Goal: Task Accomplishment & Management: Manage account settings

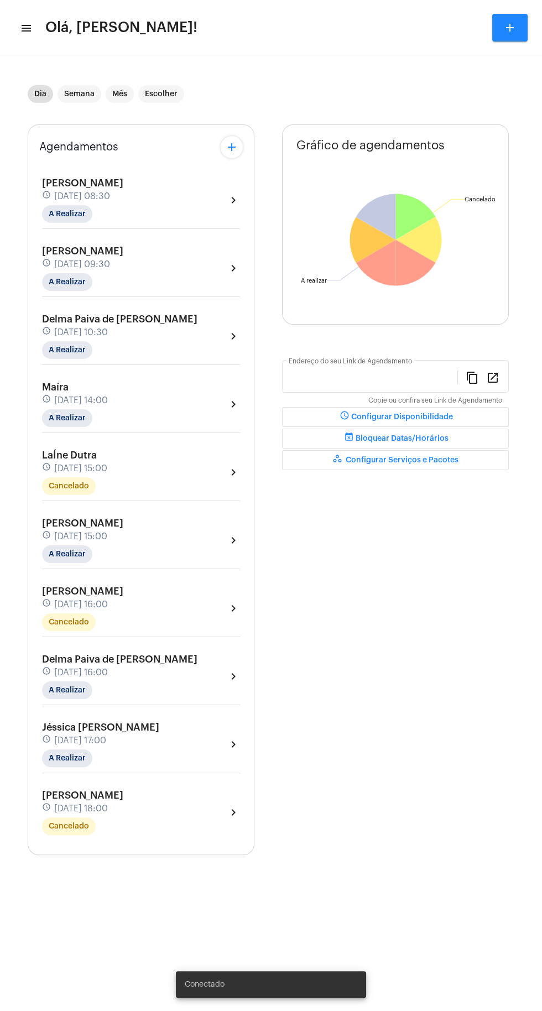
type input "[URL][DOMAIN_NAME][PERSON_NAME]"
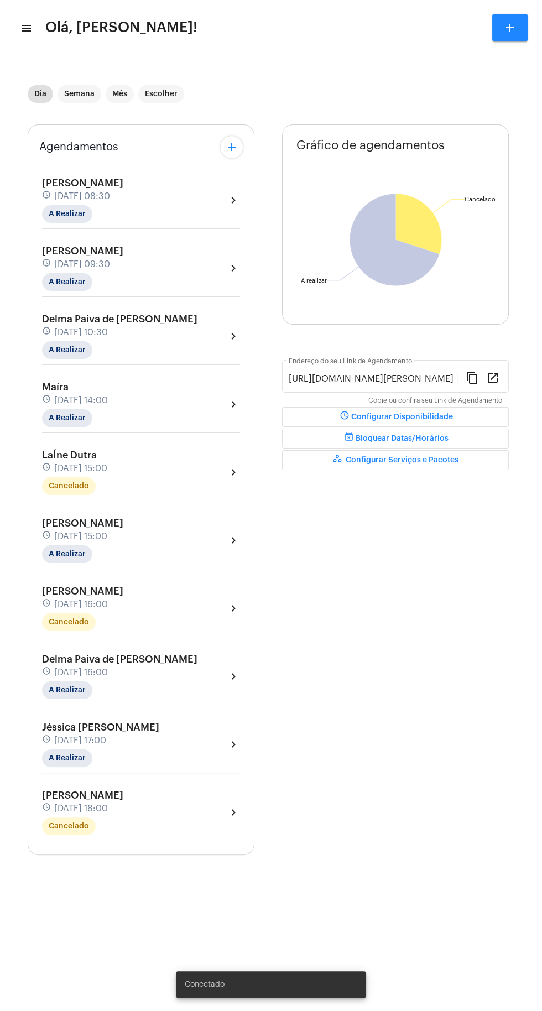
click at [26, 32] on mat-icon "menu" at bounding box center [25, 28] width 11 height 13
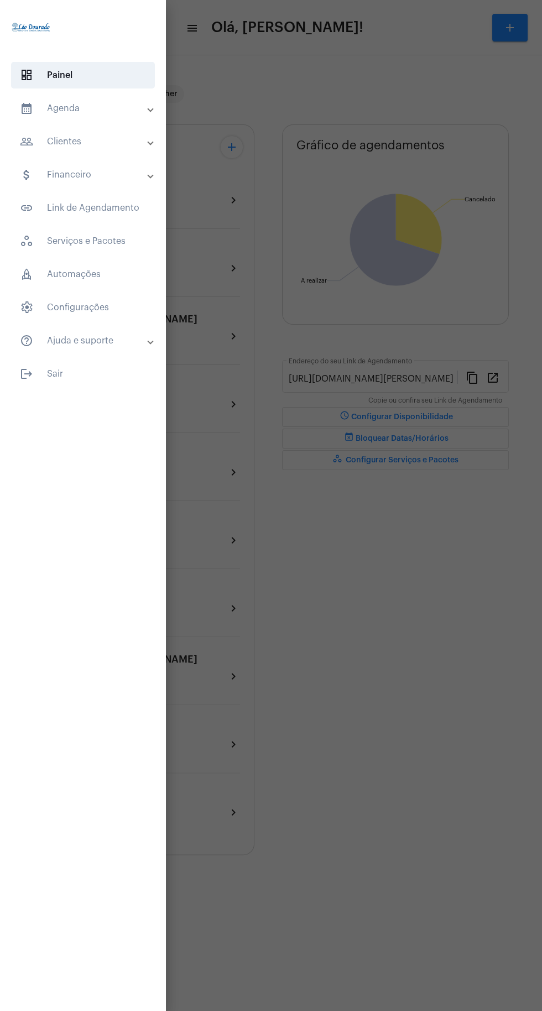
click at [94, 110] on mat-panel-title "calendar_month_outlined Agenda" at bounding box center [84, 108] width 128 height 13
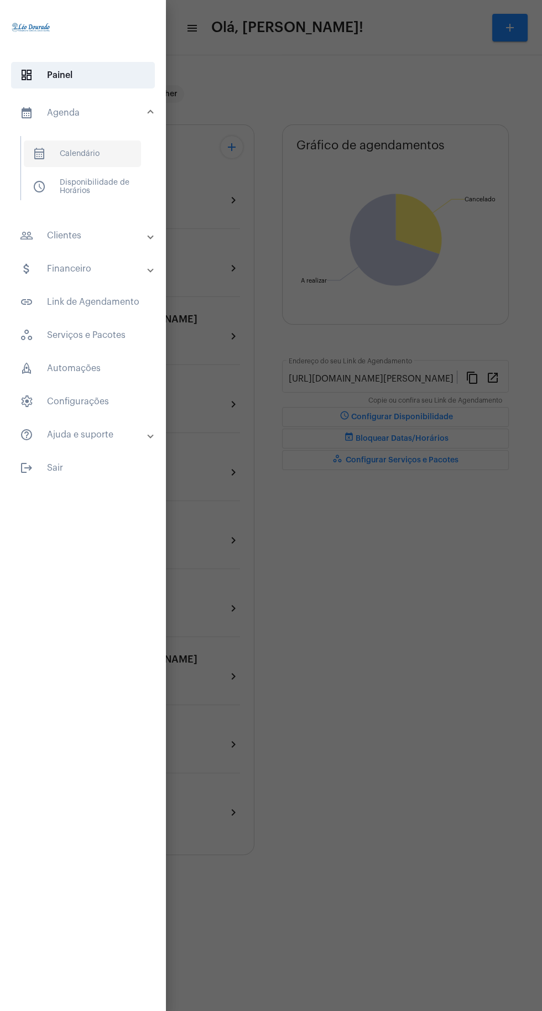
click at [112, 161] on span "calendar_month_outlined Calendário" at bounding box center [82, 153] width 117 height 27
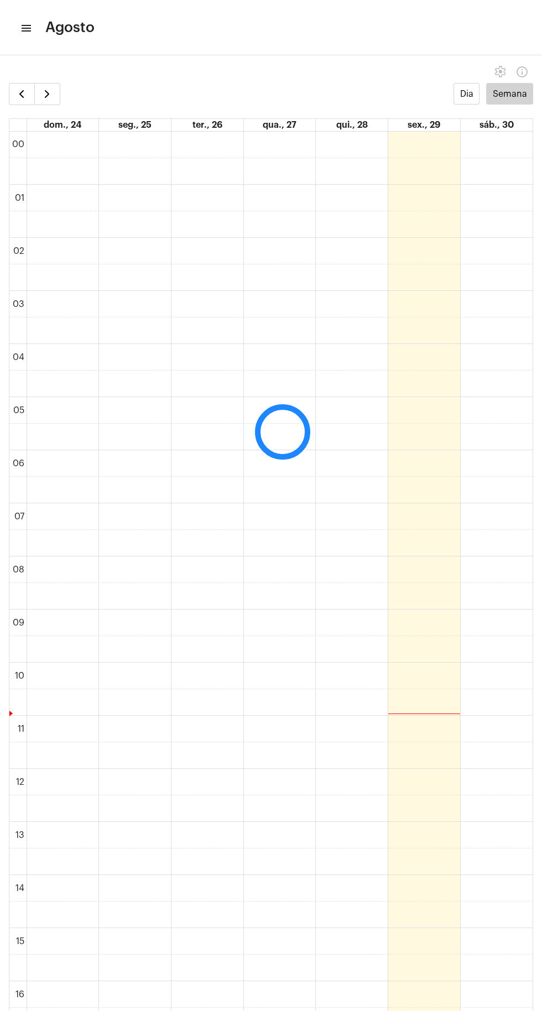
scroll to position [319, 0]
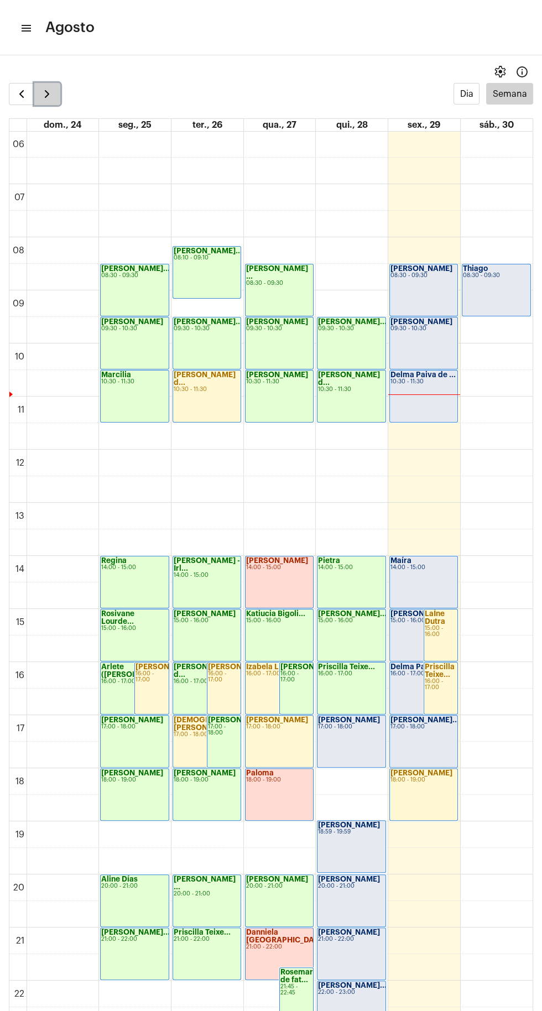
click at [53, 93] on span "button" at bounding box center [46, 93] width 13 height 13
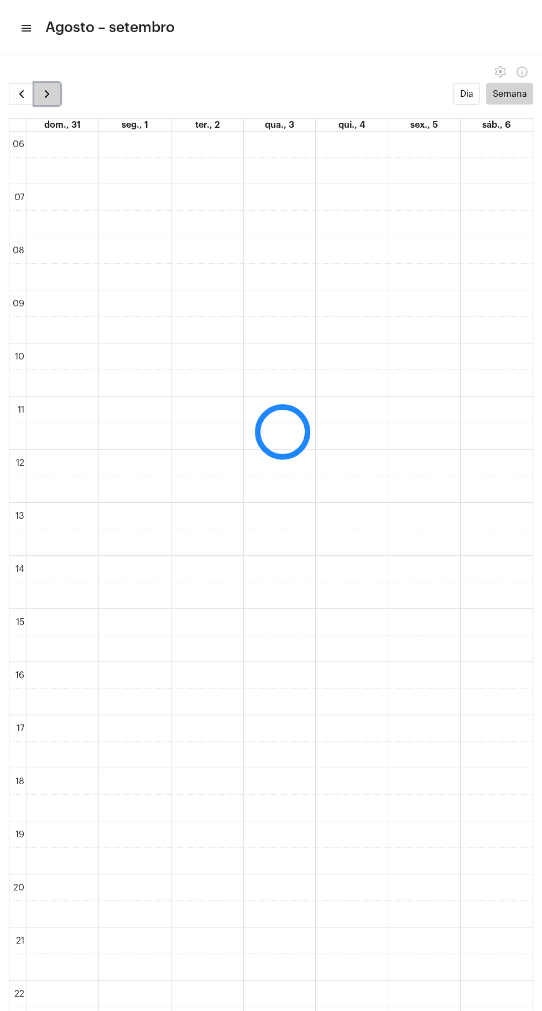
scroll to position [320, 0]
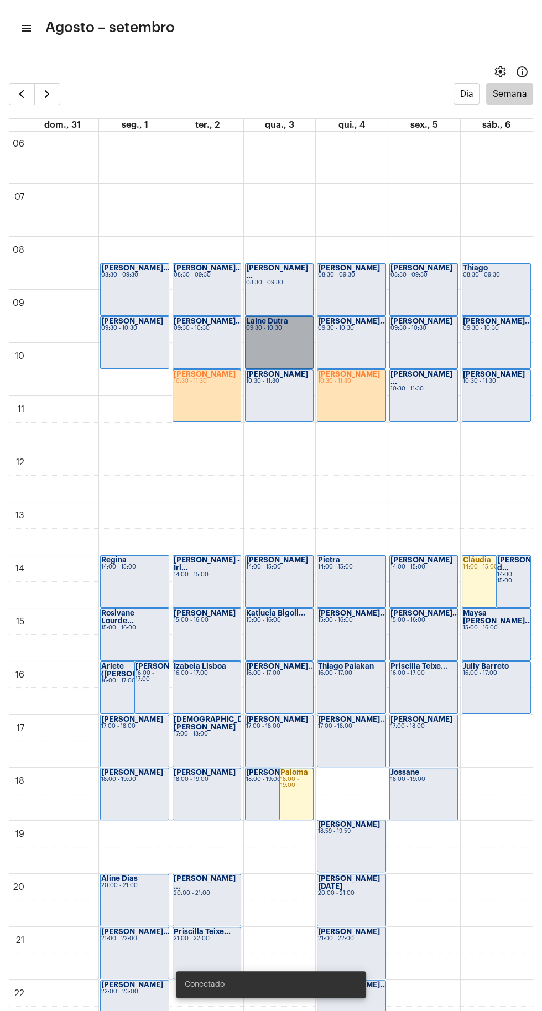
click at [289, 339] on link "LaÍne Dutra 09:30 - 10:30" at bounding box center [279, 342] width 69 height 53
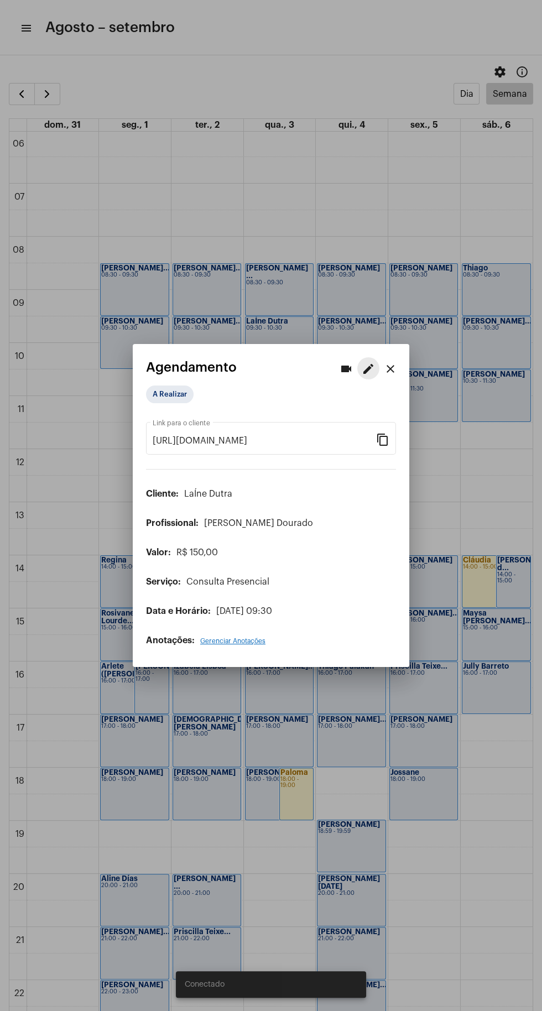
click at [368, 362] on mat-icon "edit" at bounding box center [368, 368] width 13 height 13
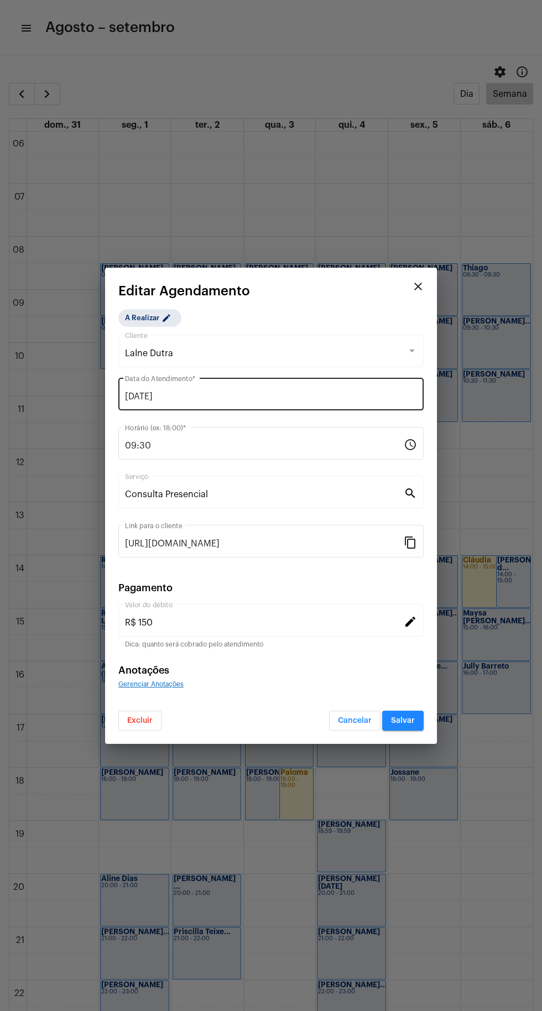
click at [254, 394] on input "[DATE]" at bounding box center [271, 397] width 292 height 10
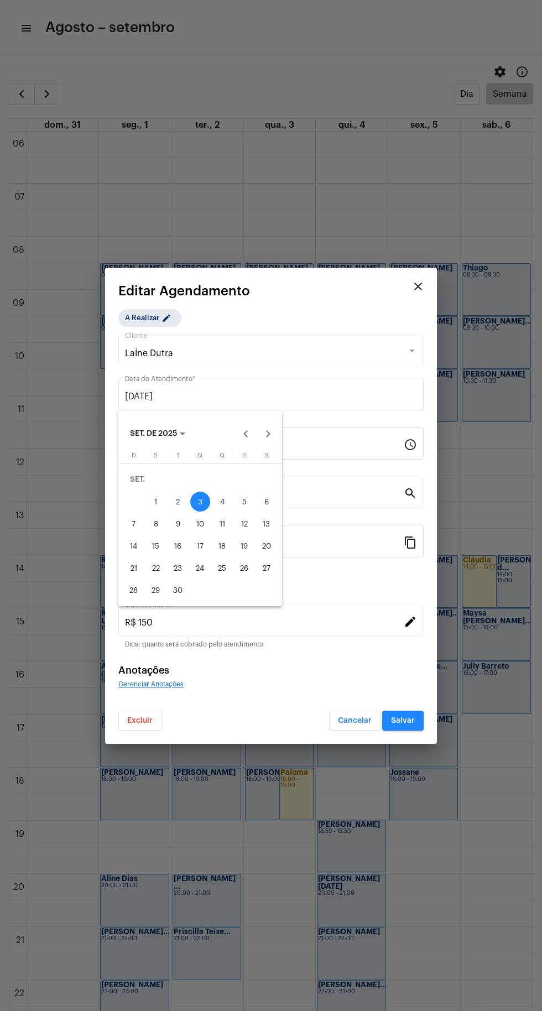
click at [178, 502] on div "2" at bounding box center [178, 502] width 20 height 20
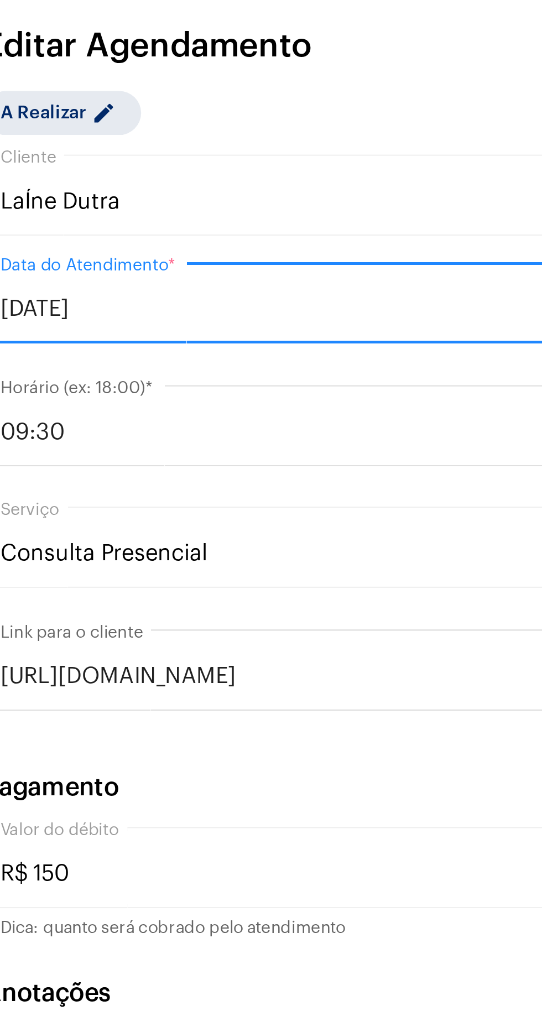
click at [218, 393] on input "[DATE]" at bounding box center [271, 397] width 292 height 10
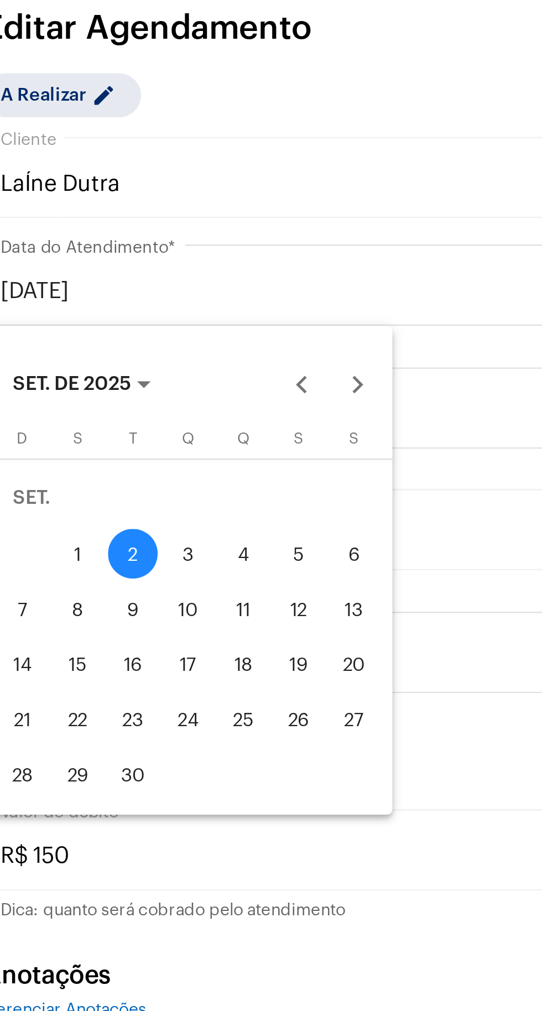
click at [151, 497] on div "1" at bounding box center [156, 502] width 20 height 20
type input "[DATE]"
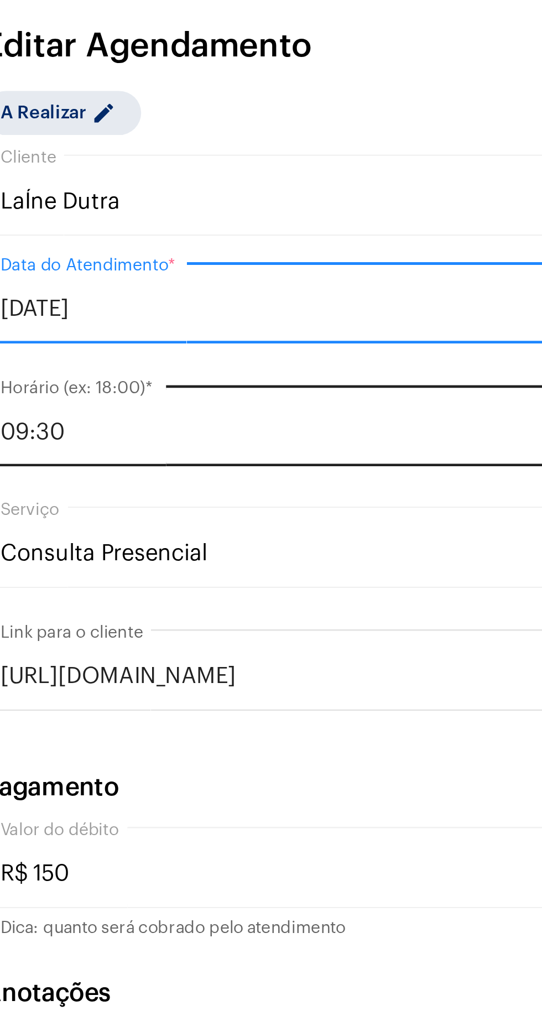
click at [198, 442] on input "09:30" at bounding box center [264, 446] width 279 height 10
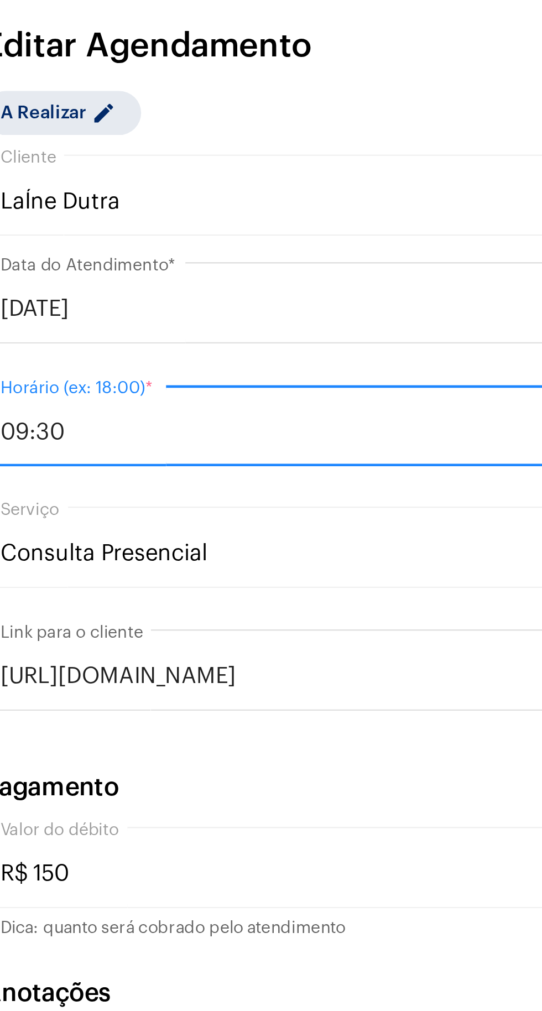
click at [136, 446] on input "09:30" at bounding box center [264, 446] width 279 height 10
type input "10:30"
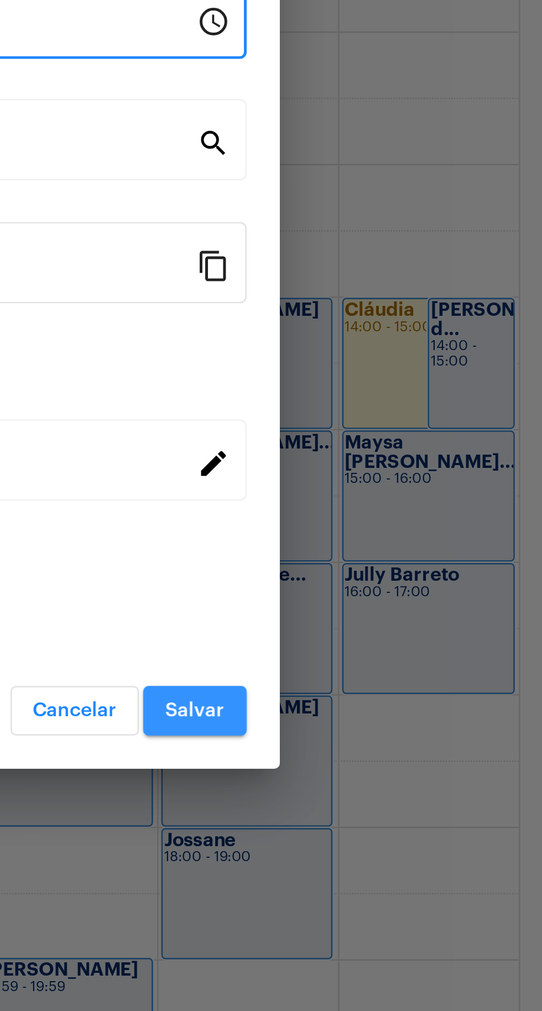
click at [406, 716] on button "Salvar" at bounding box center [402, 721] width 41 height 20
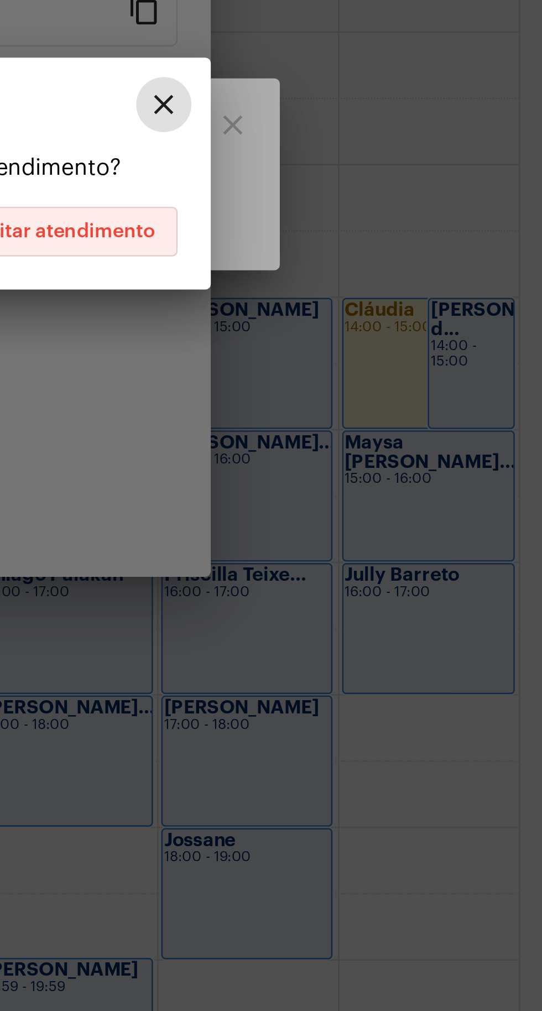
click at [361, 527] on span "Editar atendimento" at bounding box center [351, 529] width 72 height 8
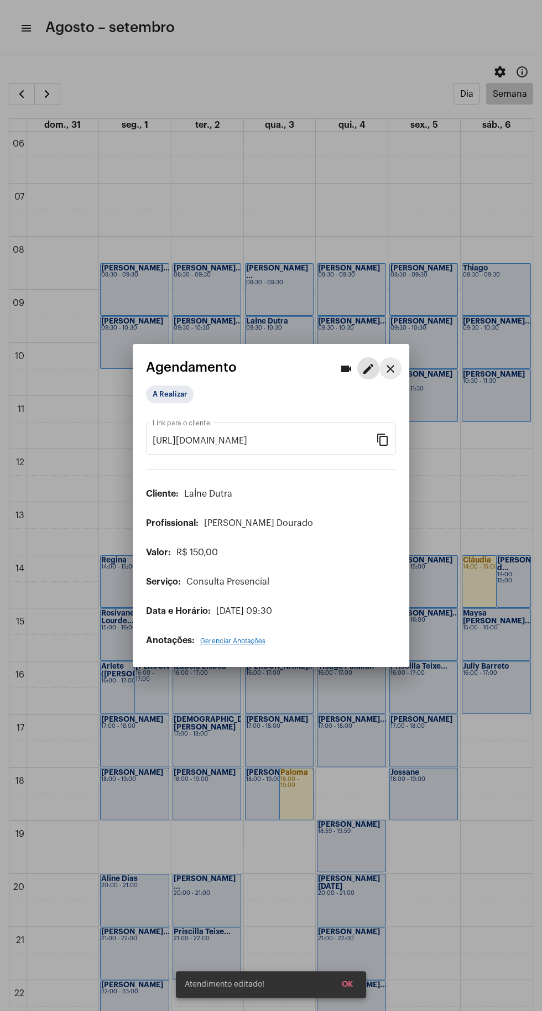
click at [386, 362] on mat-icon "close" at bounding box center [390, 368] width 13 height 13
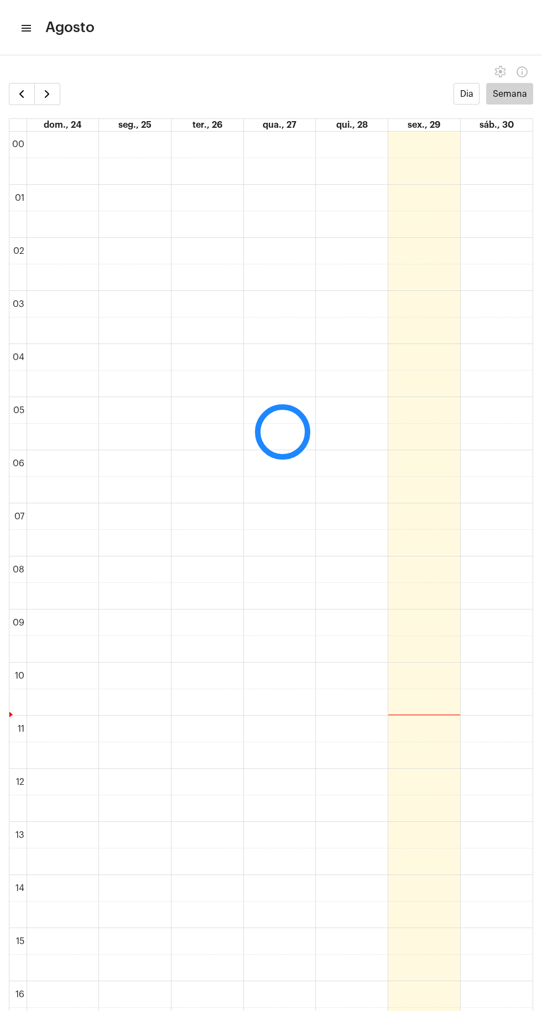
scroll to position [319, 0]
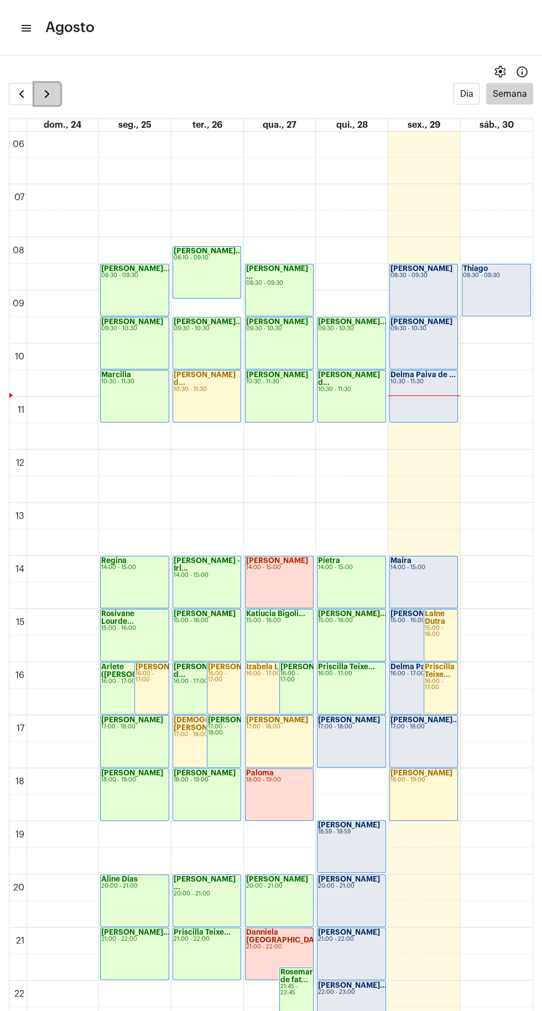
click at [59, 94] on button "button" at bounding box center [47, 94] width 26 height 22
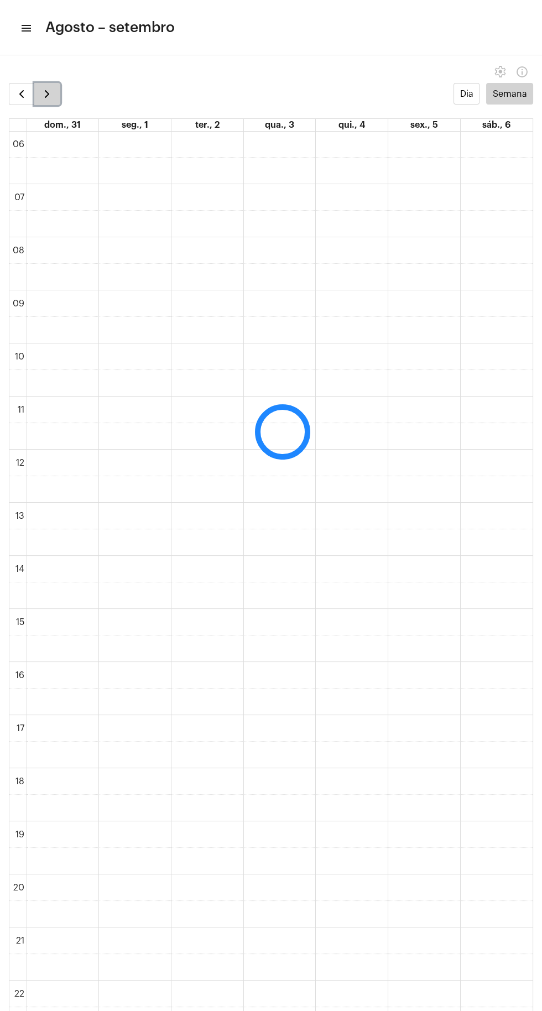
scroll to position [320, 0]
